Goal: Task Accomplishment & Management: Manage account settings

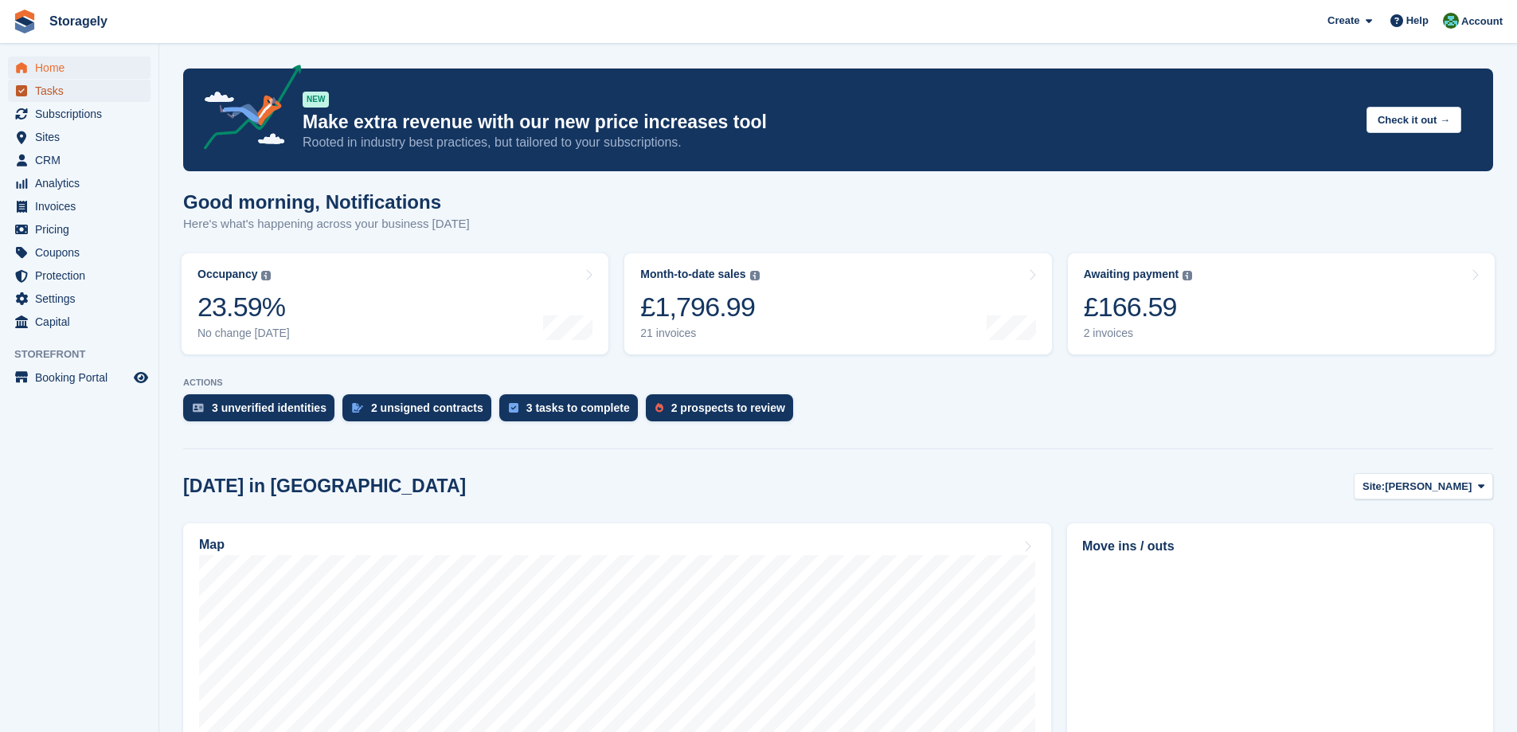
click at [47, 92] on span "Tasks" at bounding box center [83, 91] width 96 height 22
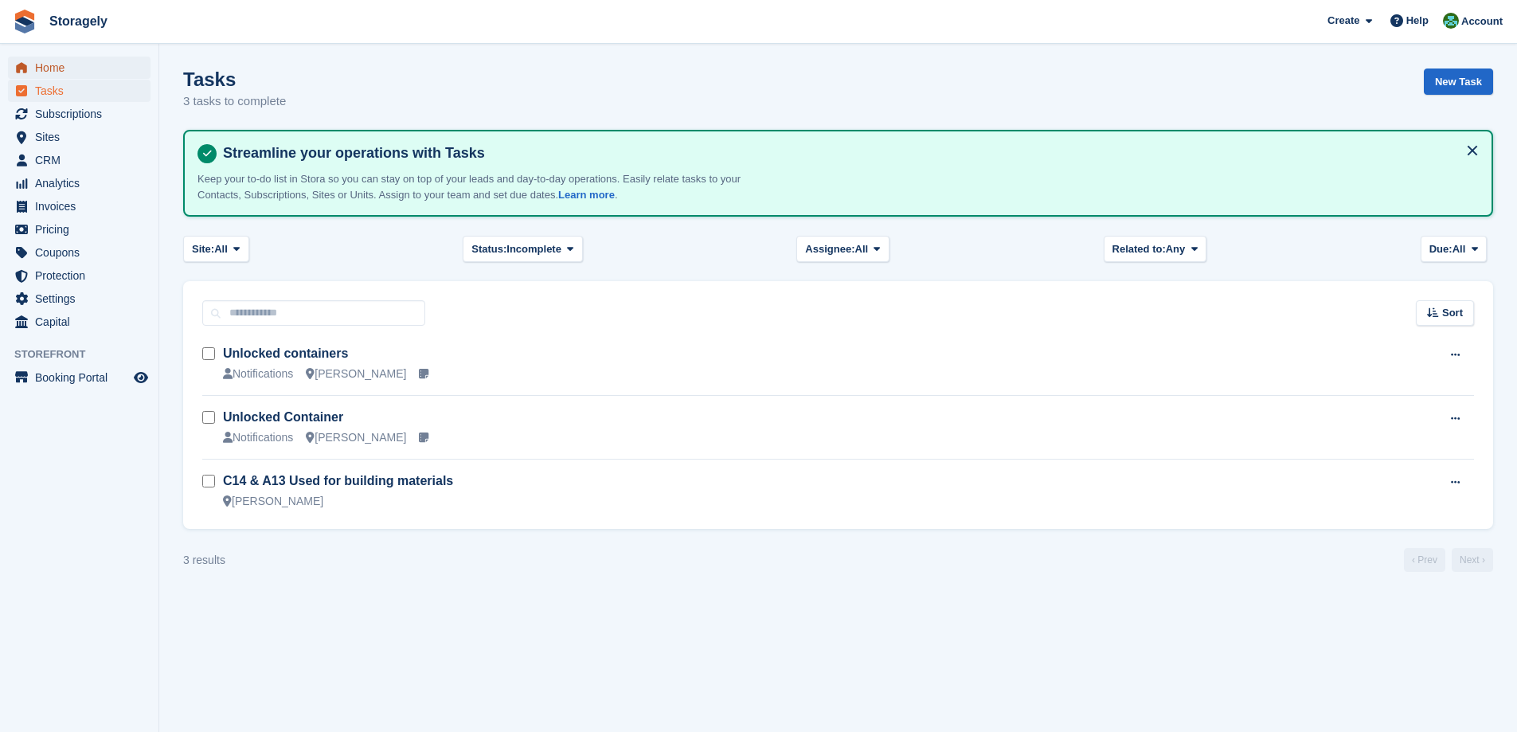
click at [64, 59] on span "Home" at bounding box center [83, 68] width 96 height 22
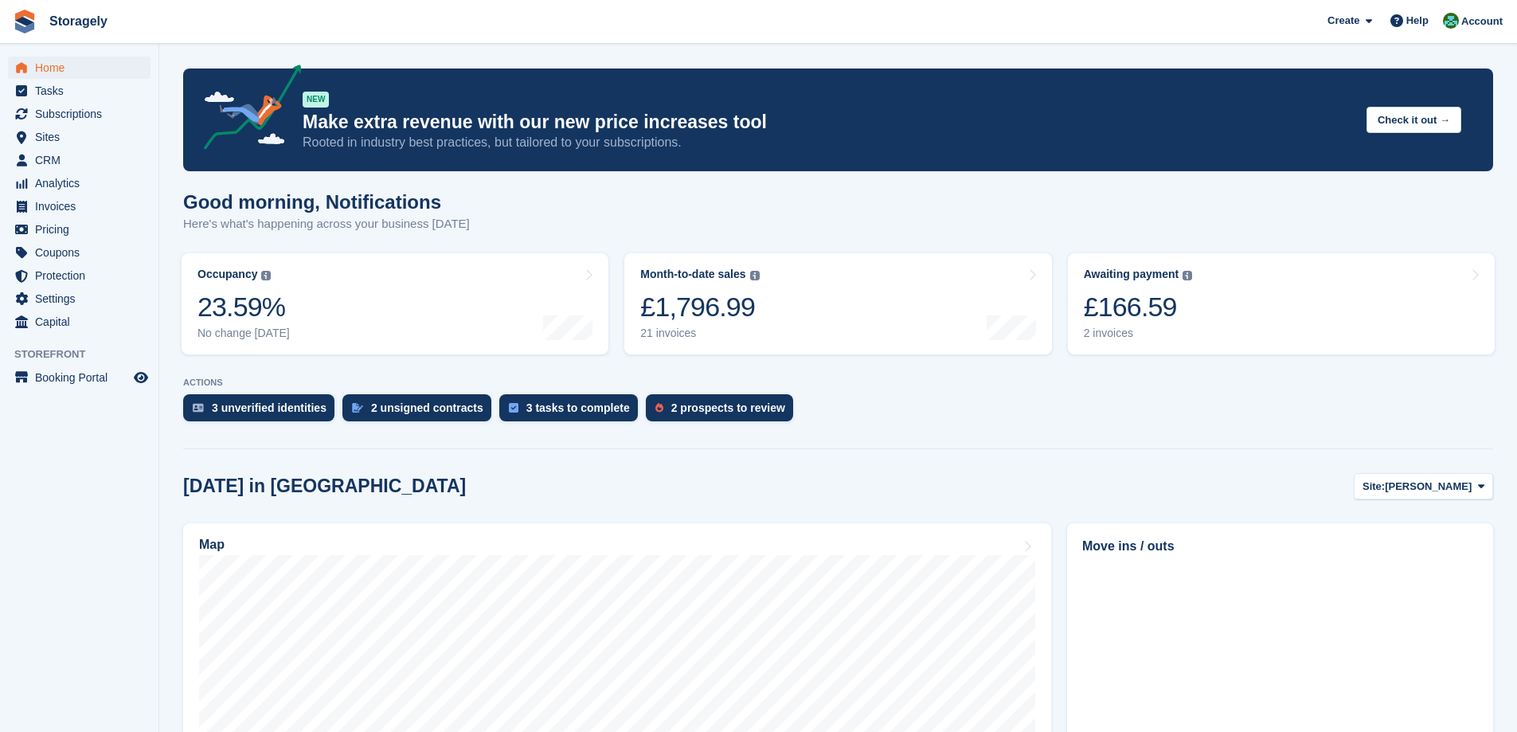
click at [470, 440] on section "NEW Make extra revenue with our new price increases tool Rooted in industry bes…" at bounding box center [838, 660] width 1358 height 1321
click at [1129, 306] on div "£166.59" at bounding box center [1138, 307] width 109 height 33
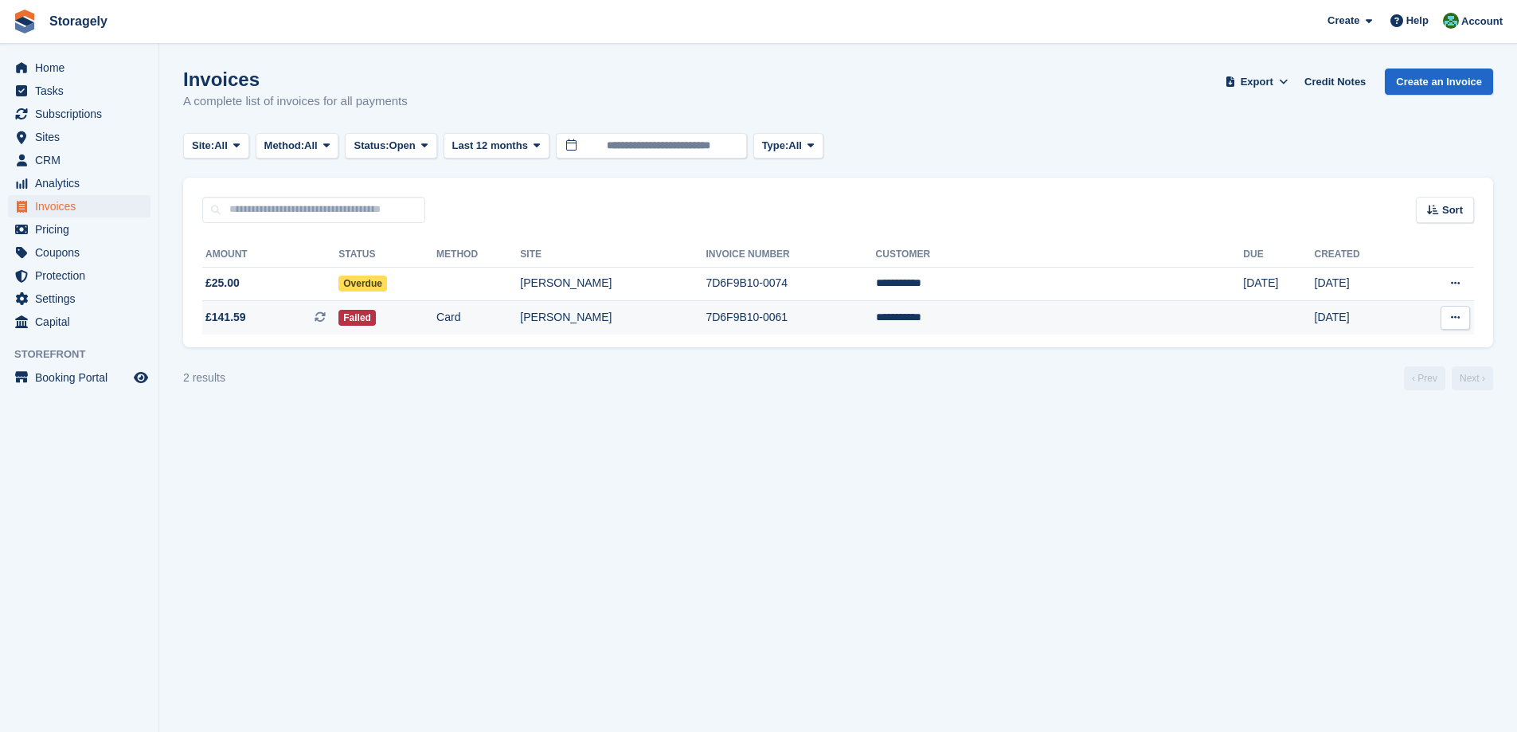
click at [520, 323] on td "Card" at bounding box center [479, 317] width 84 height 33
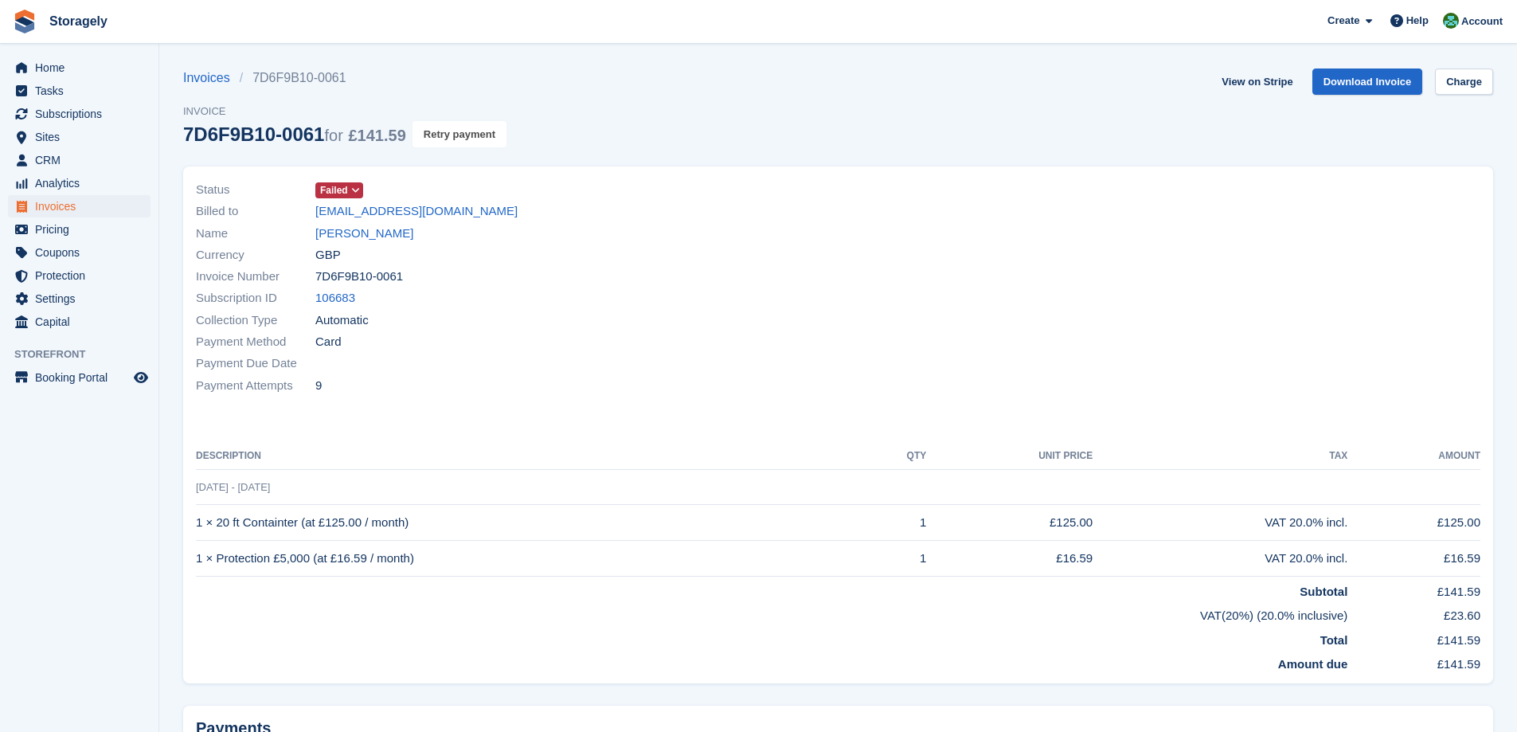
click at [452, 147] on button "Retry payment" at bounding box center [460, 134] width 94 height 26
click at [80, 159] on span "CRM" at bounding box center [83, 160] width 96 height 22
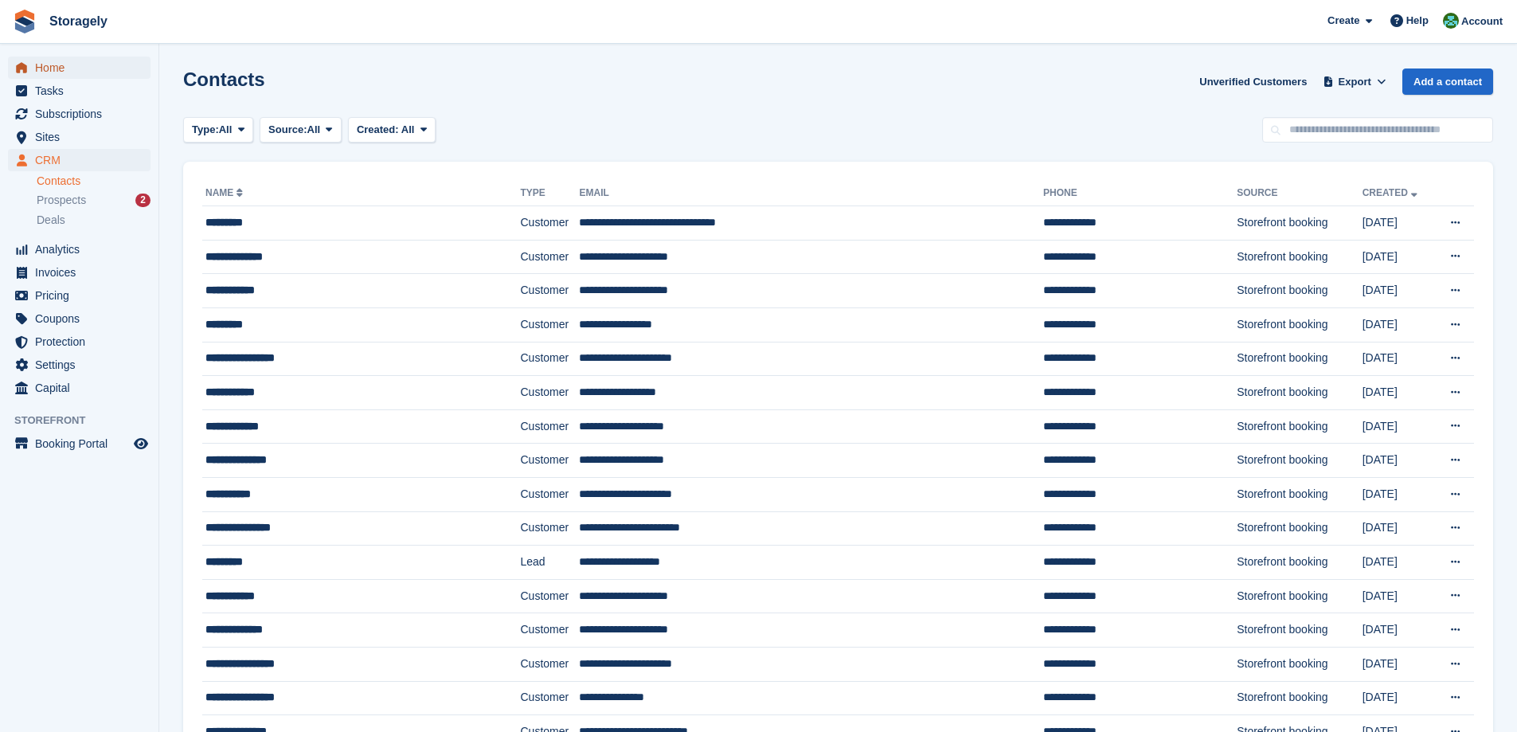
click at [102, 76] on span "Home" at bounding box center [83, 68] width 96 height 22
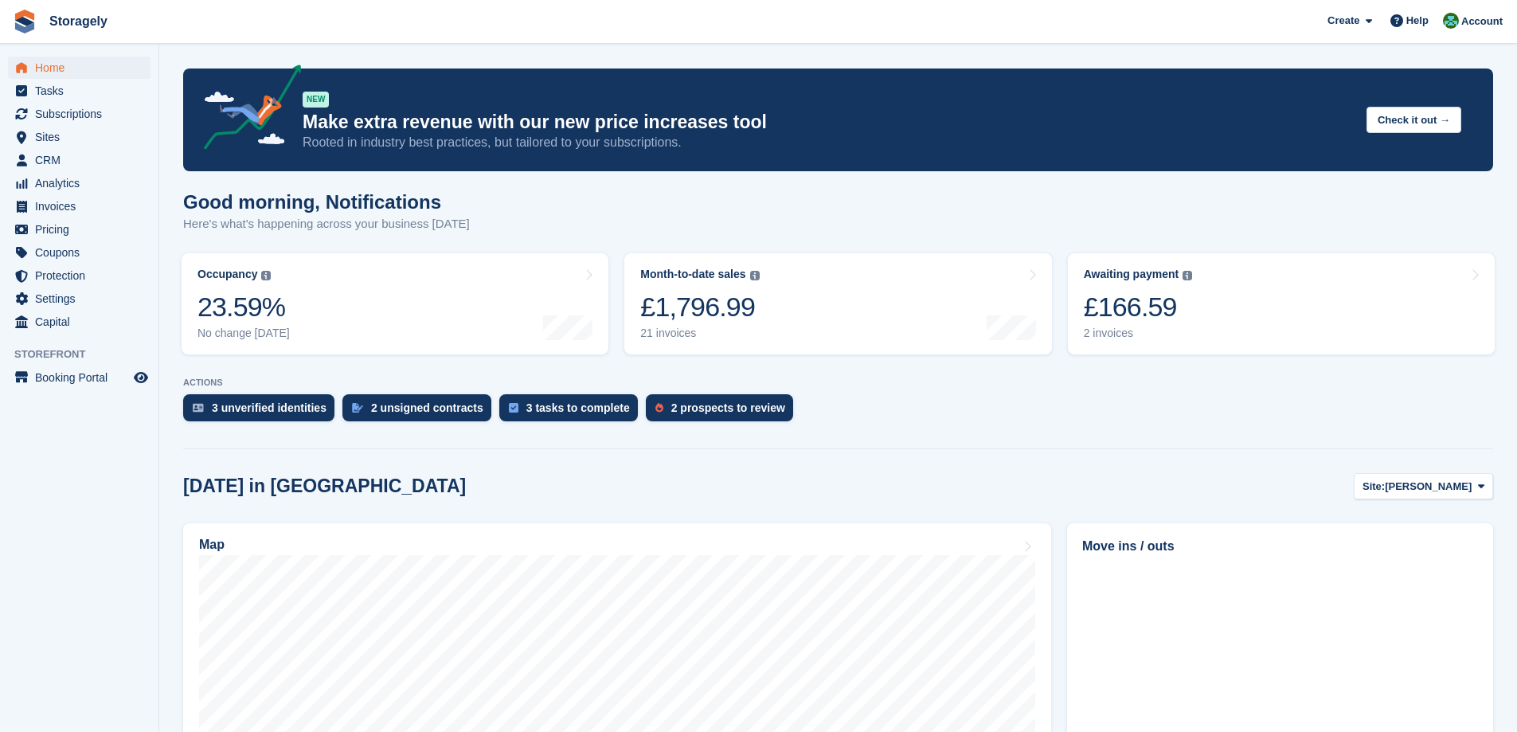
click at [611, 317] on turbo-frame "Occupancy The percentage of all currently allocated units in terms of area. Inc…" at bounding box center [395, 303] width 443 height 117
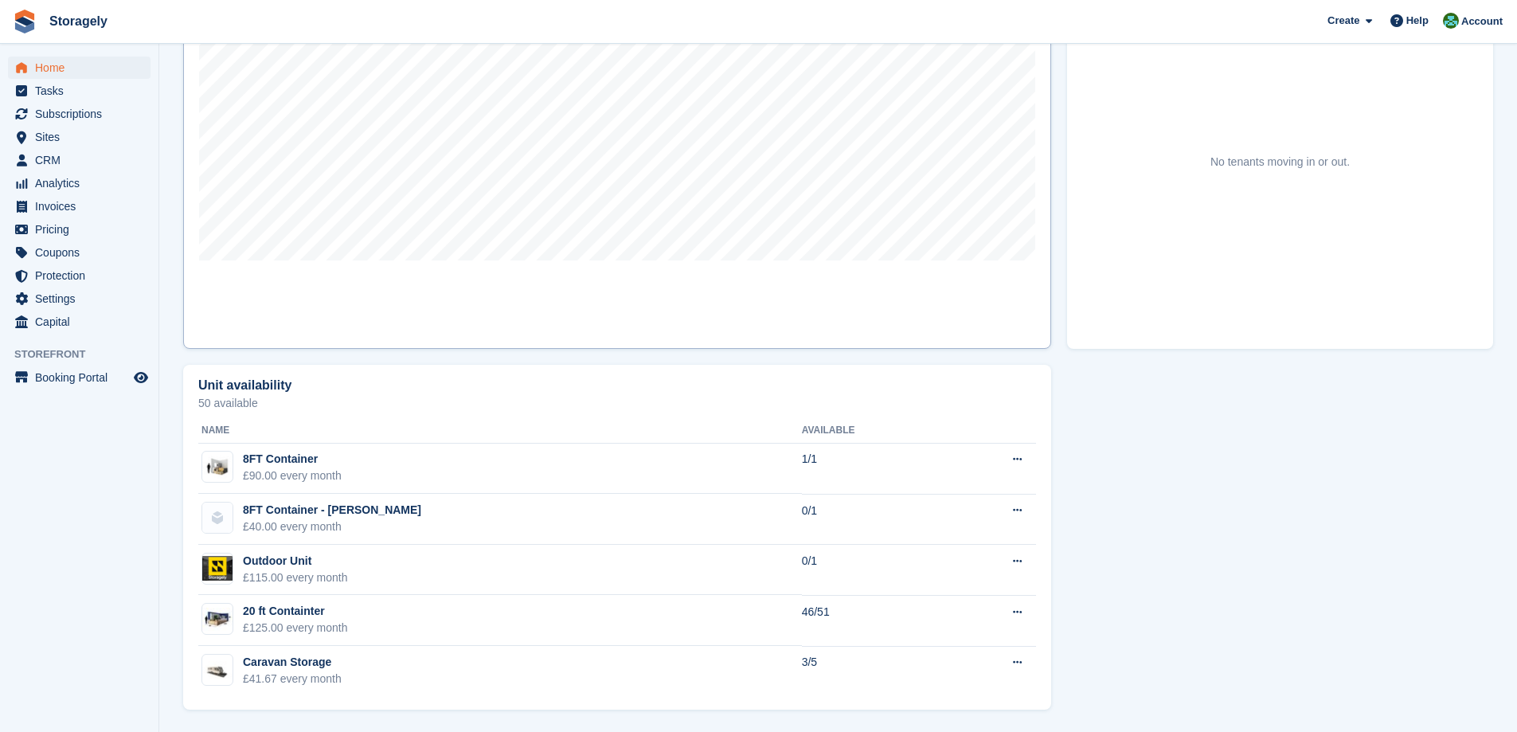
scroll to position [191, 0]
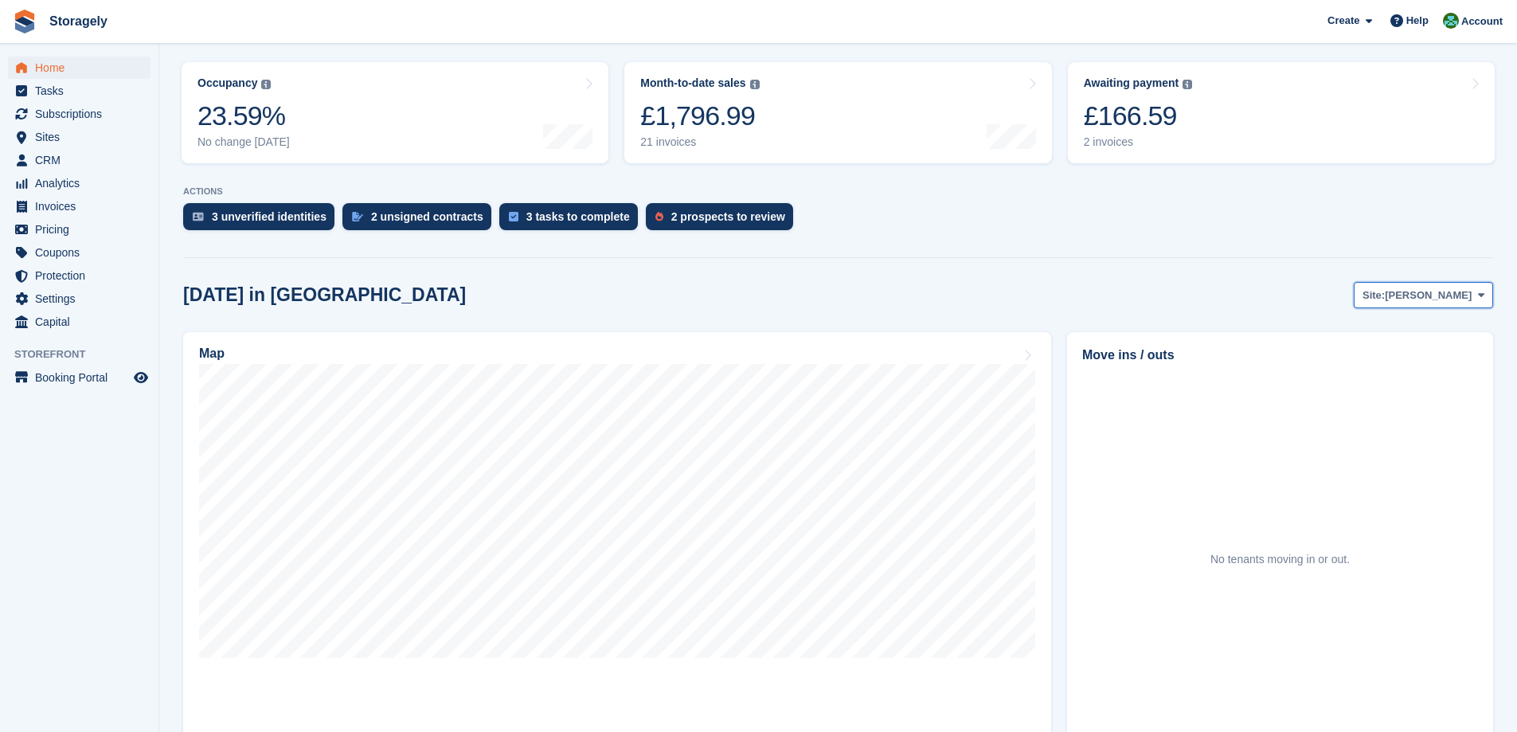
click at [1479, 291] on icon at bounding box center [1481, 295] width 6 height 10
click at [1421, 355] on link "[PERSON_NAME]" at bounding box center [1417, 361] width 139 height 29
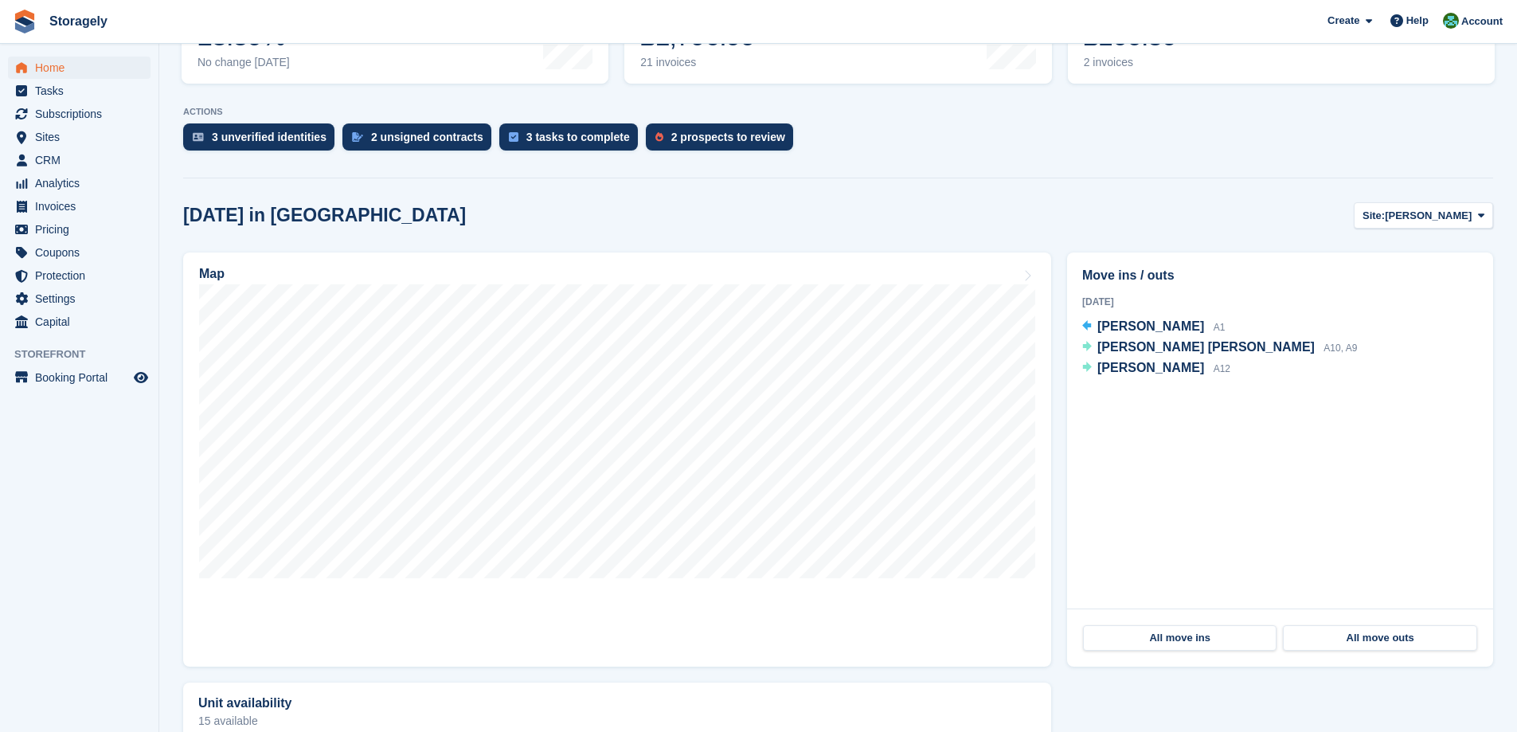
scroll to position [350, 0]
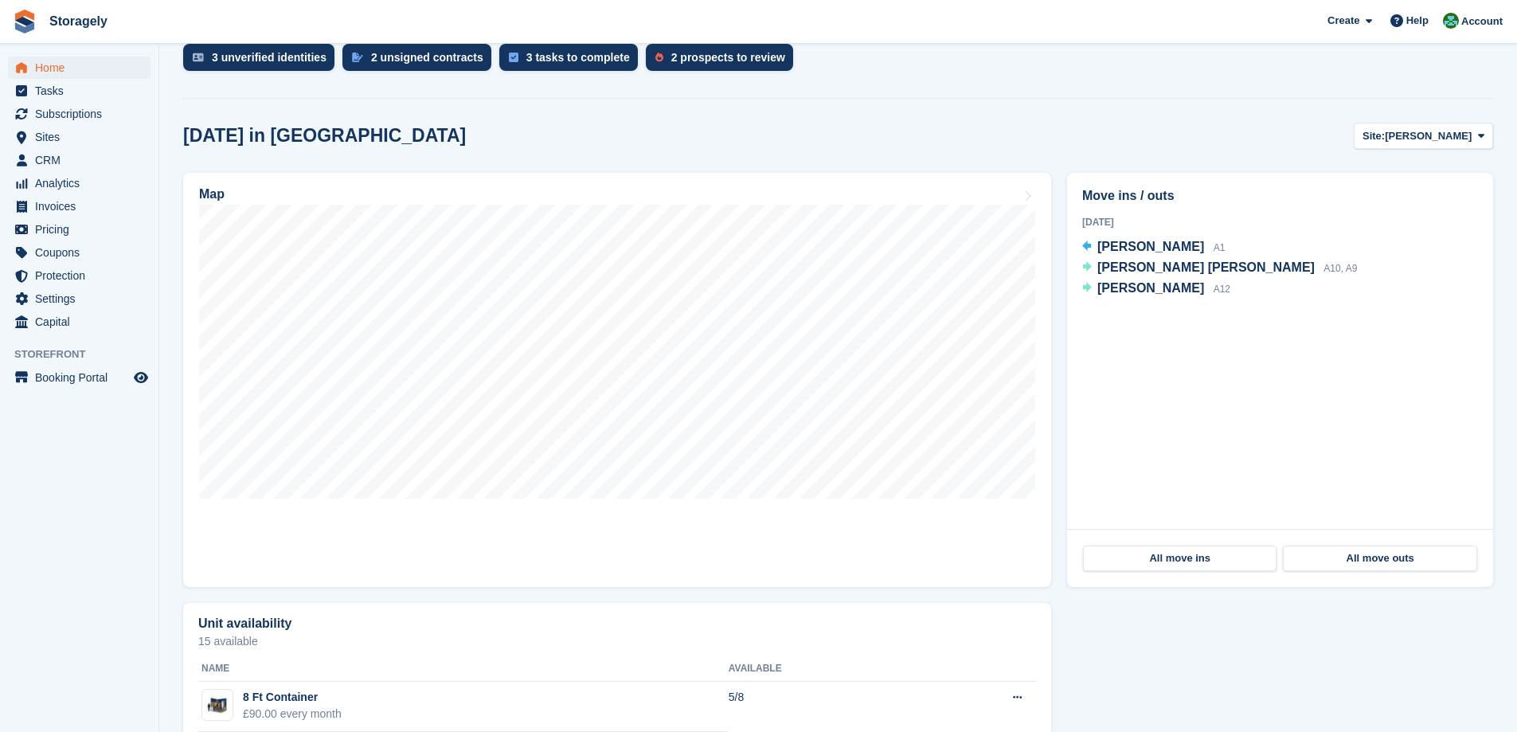
click at [1055, 329] on div "Map" at bounding box center [617, 380] width 884 height 430
